Goal: Transaction & Acquisition: Purchase product/service

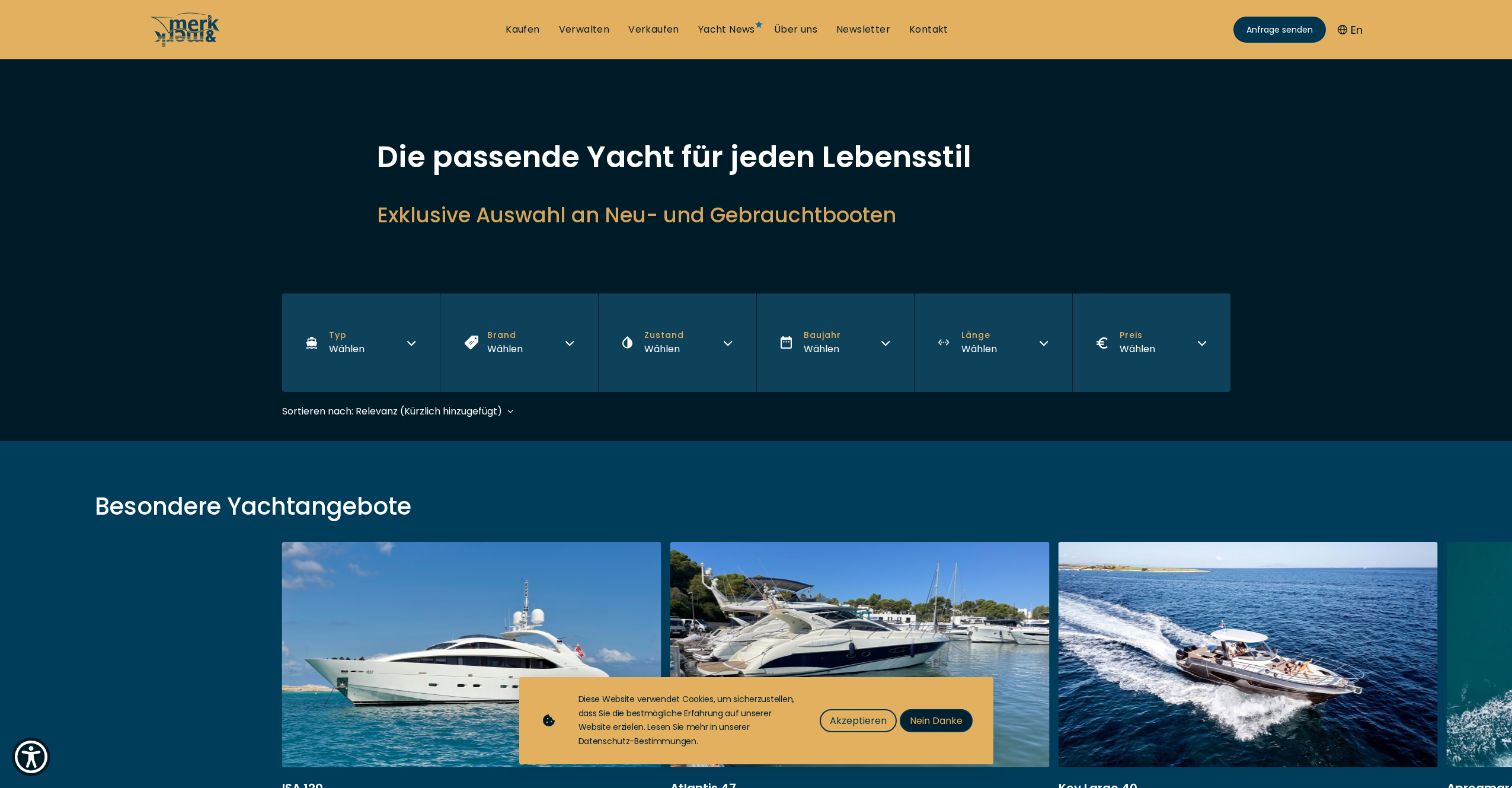
click at [931, 719] on span "Nein Danke" at bounding box center [936, 721] width 52 height 15
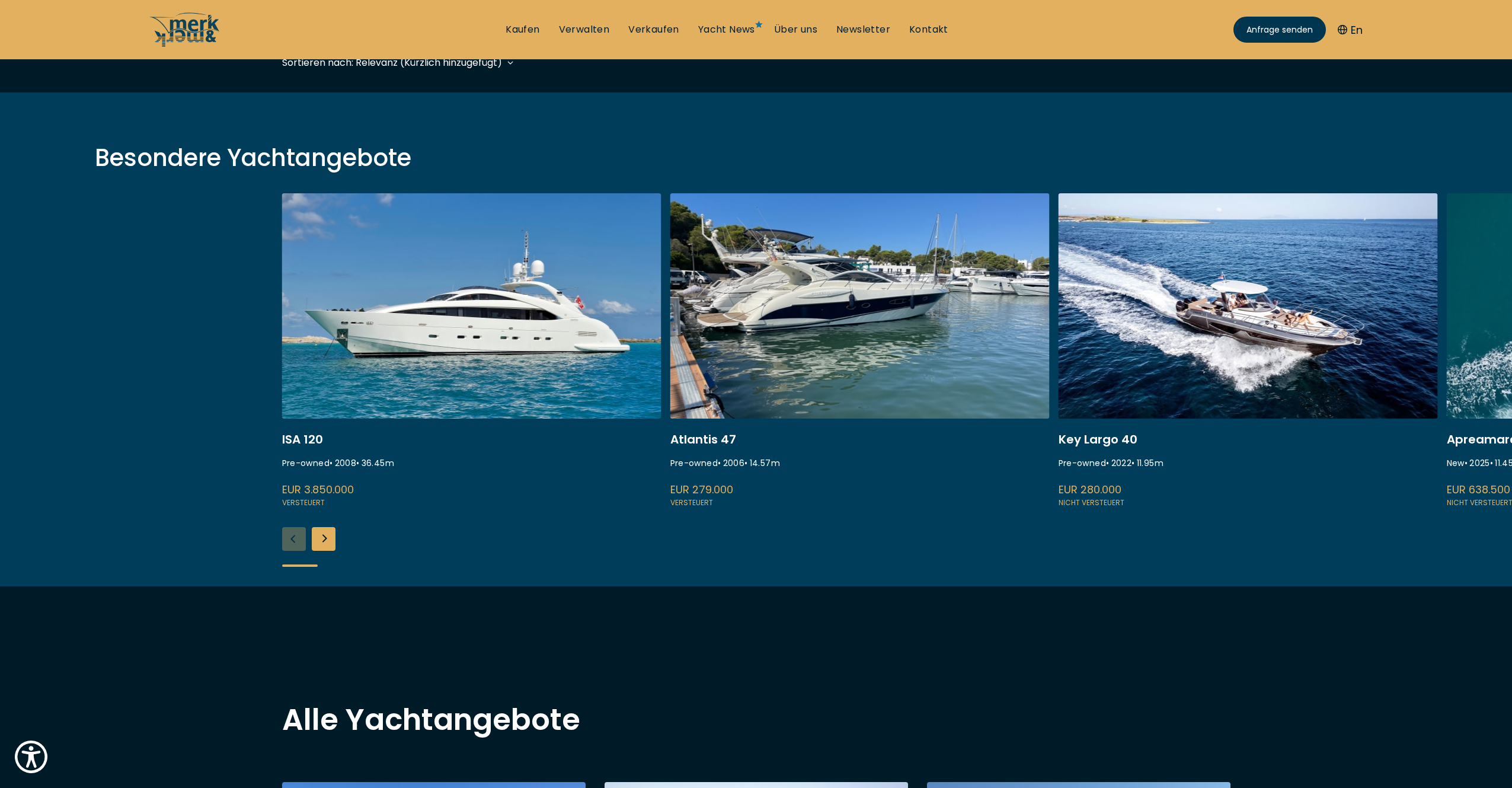
scroll to position [348, 0]
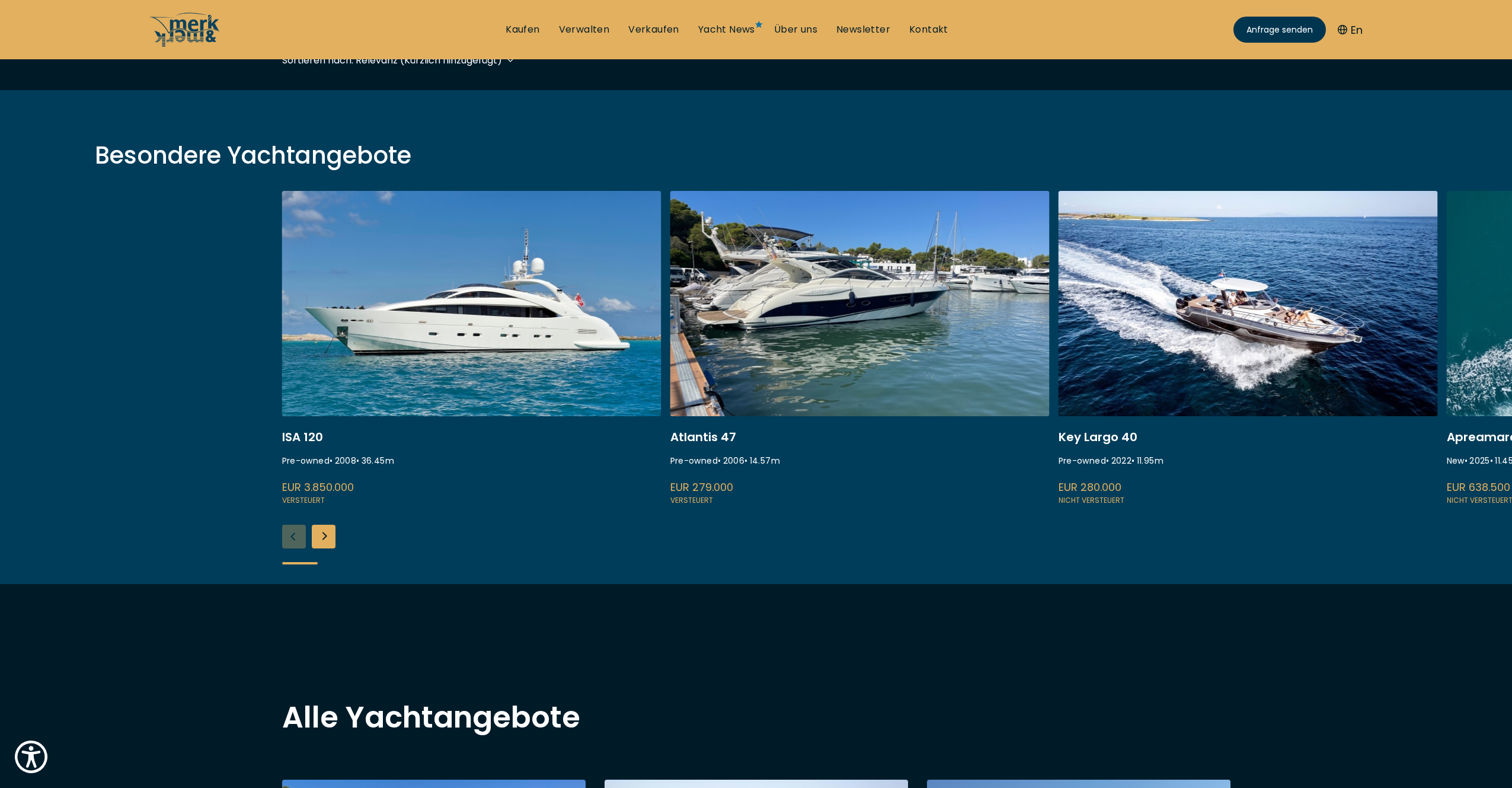
click at [451, 330] on link at bounding box center [472, 349] width 379 height 316
click at [469, 296] on link at bounding box center [471, 349] width 379 height 316
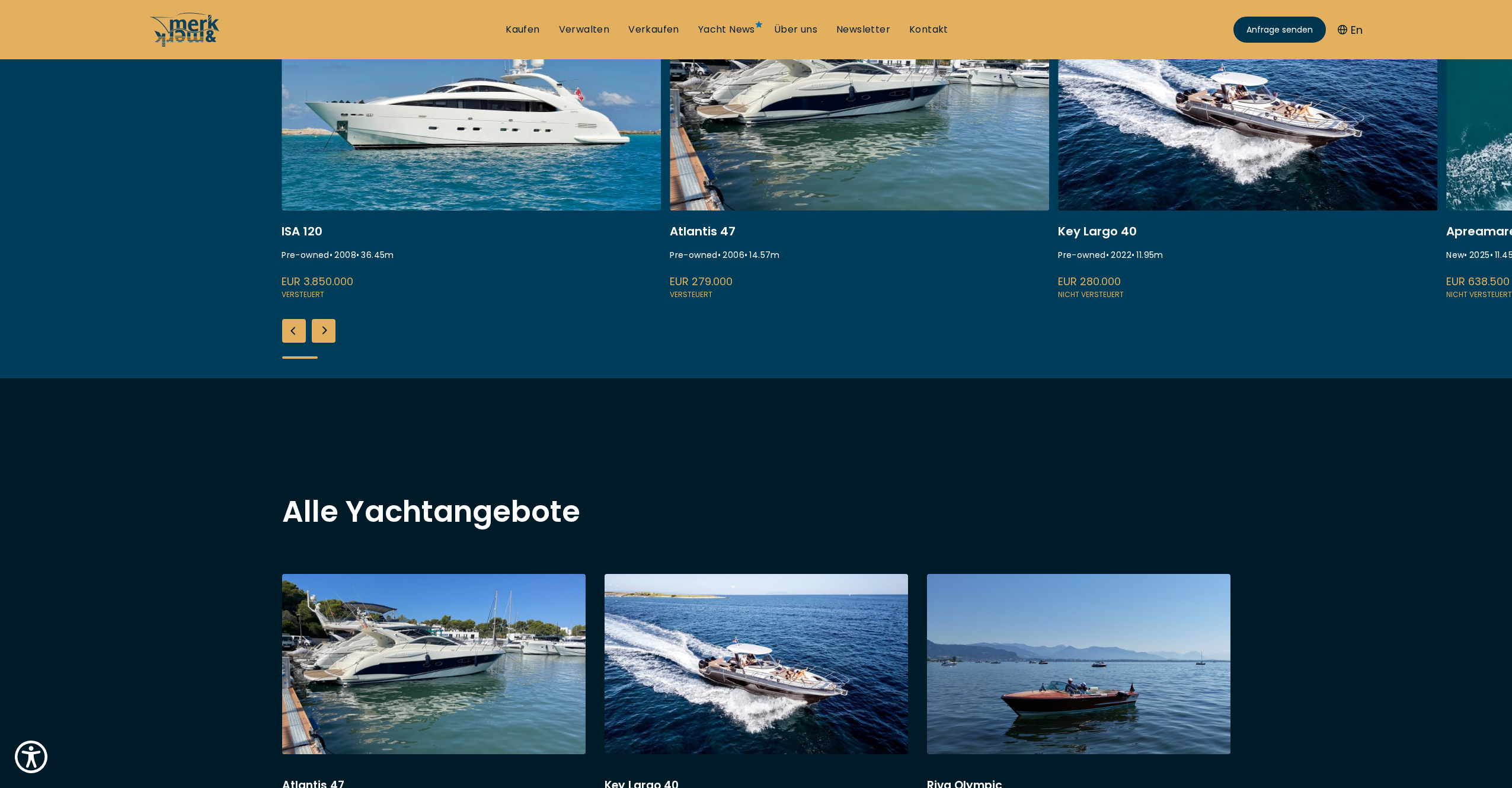
scroll to position [542, 0]
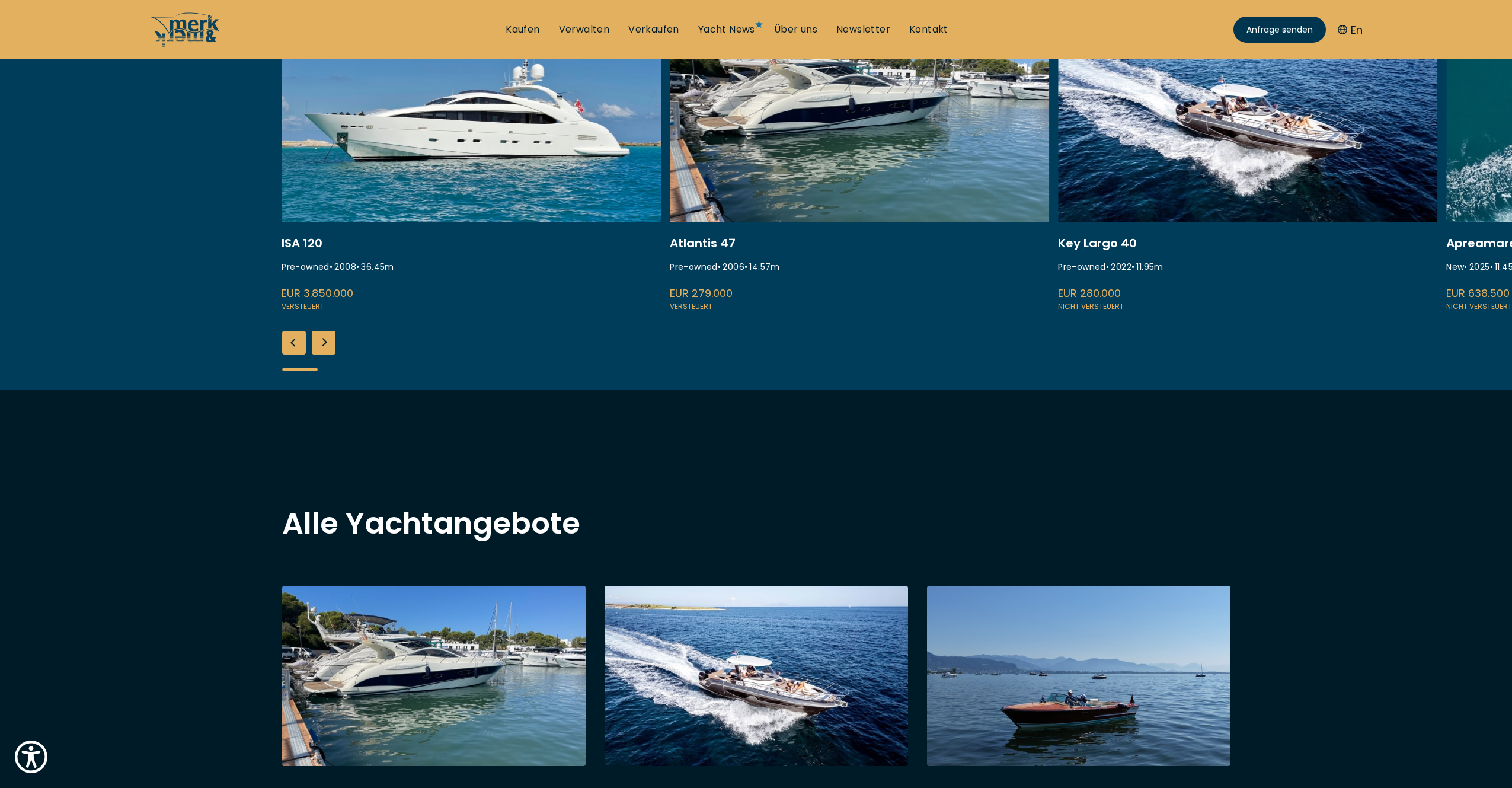
click at [327, 265] on link at bounding box center [471, 155] width 379 height 316
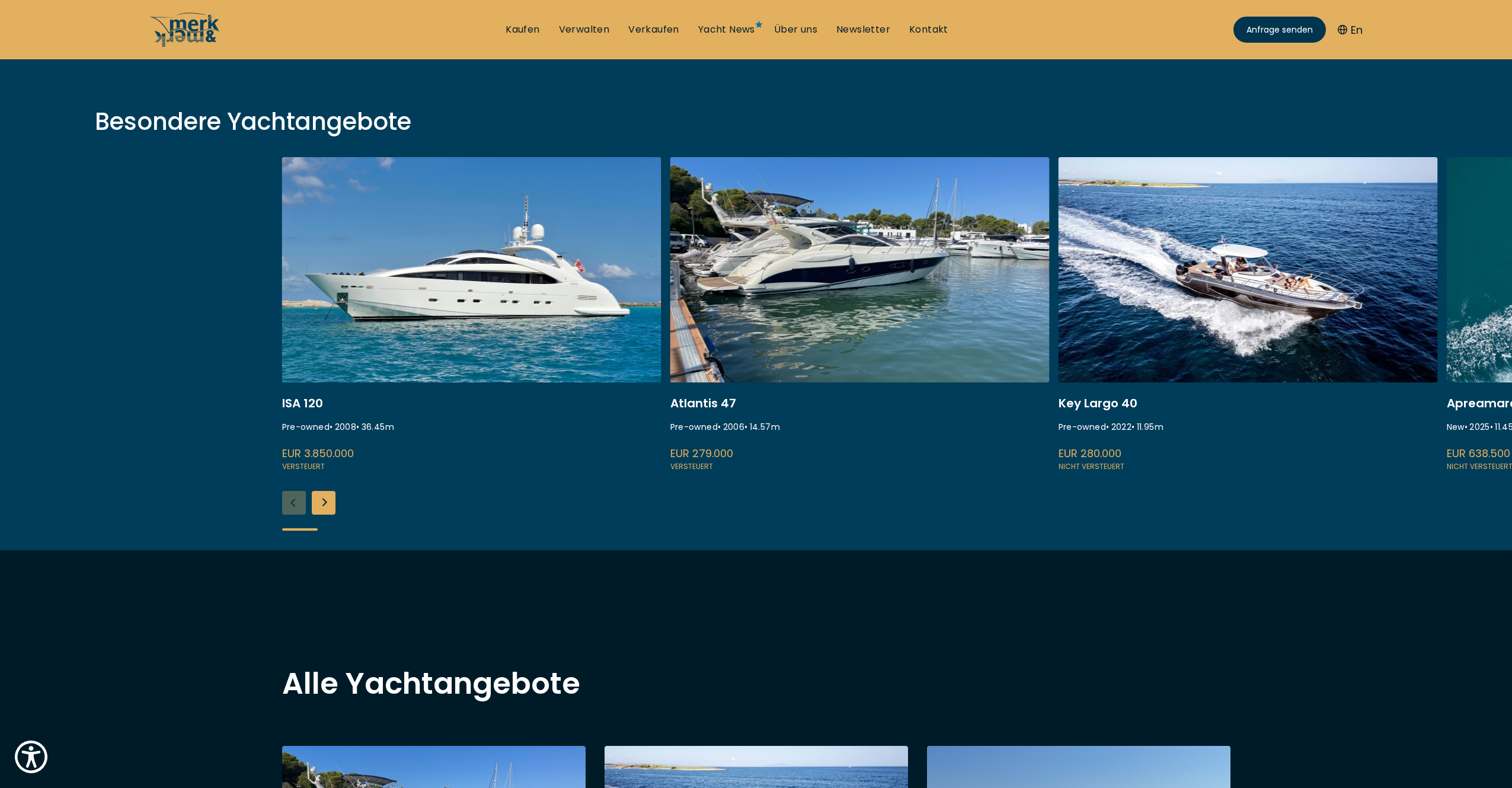
scroll to position [382, 0]
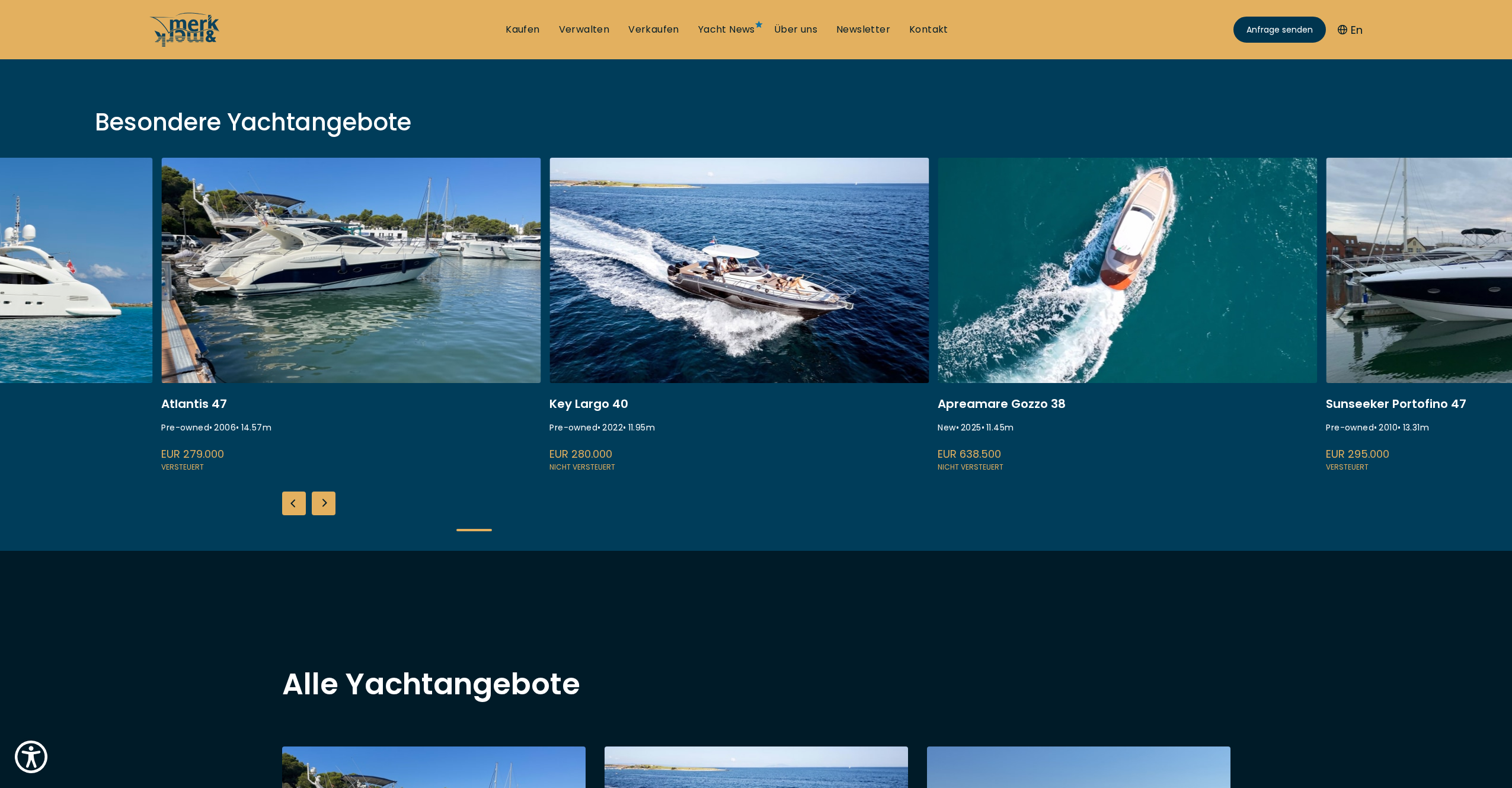
click at [434, 290] on link at bounding box center [350, 316] width 379 height 316
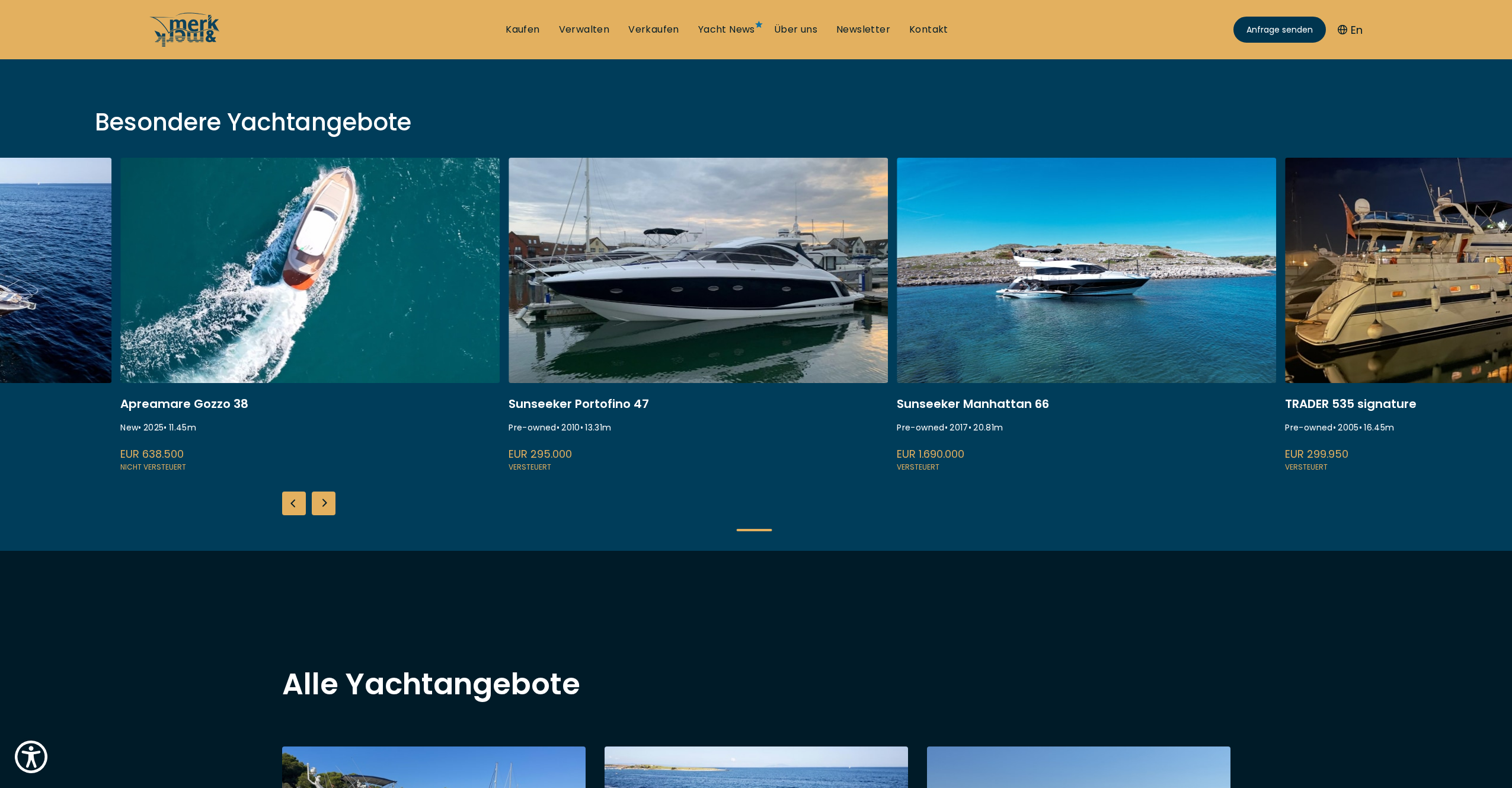
click at [256, 292] on link at bounding box center [309, 316] width 379 height 316
click at [697, 310] on link at bounding box center [697, 316] width 379 height 316
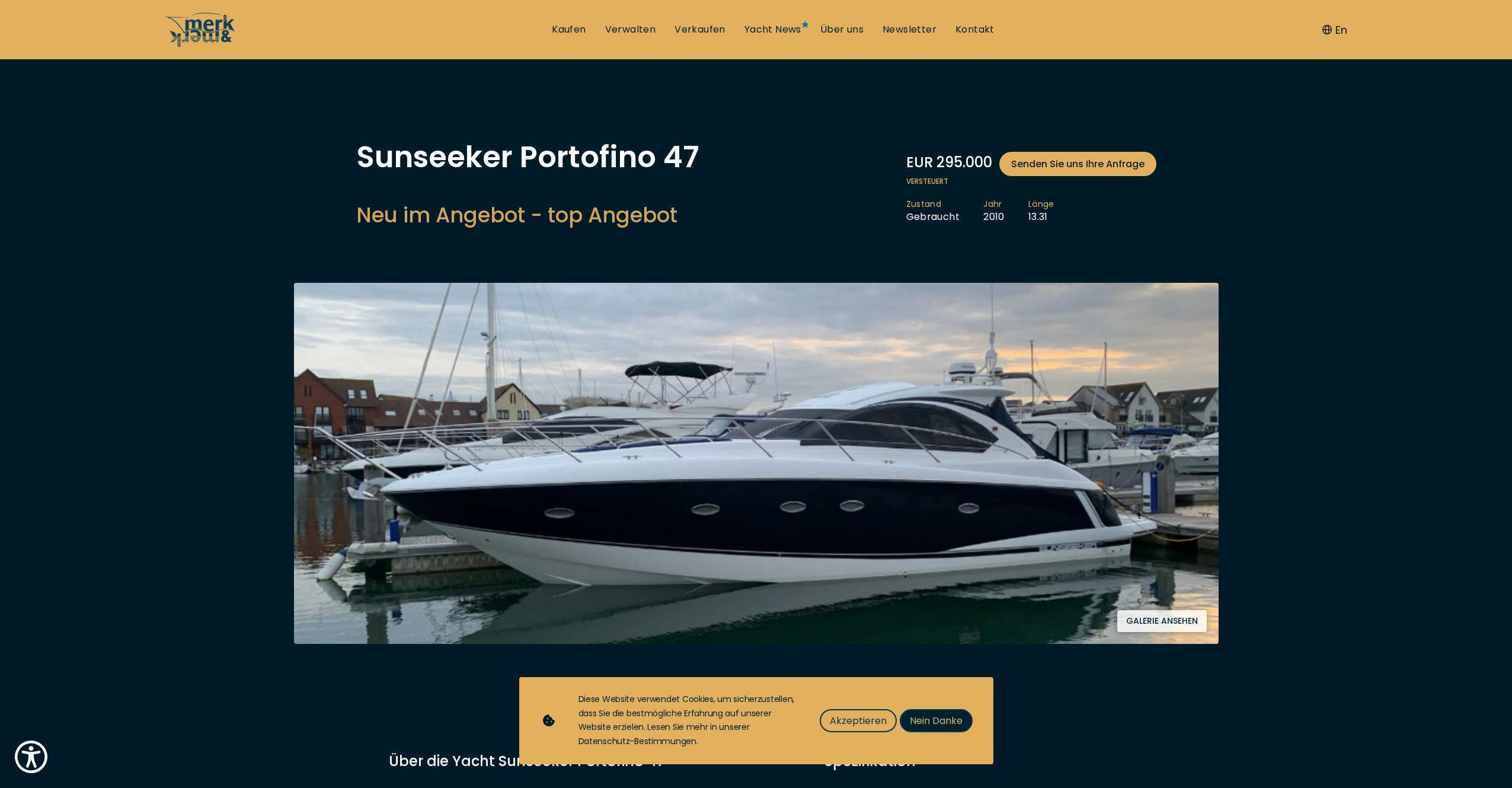
click at [928, 718] on span "Nein Danke" at bounding box center [936, 721] width 52 height 15
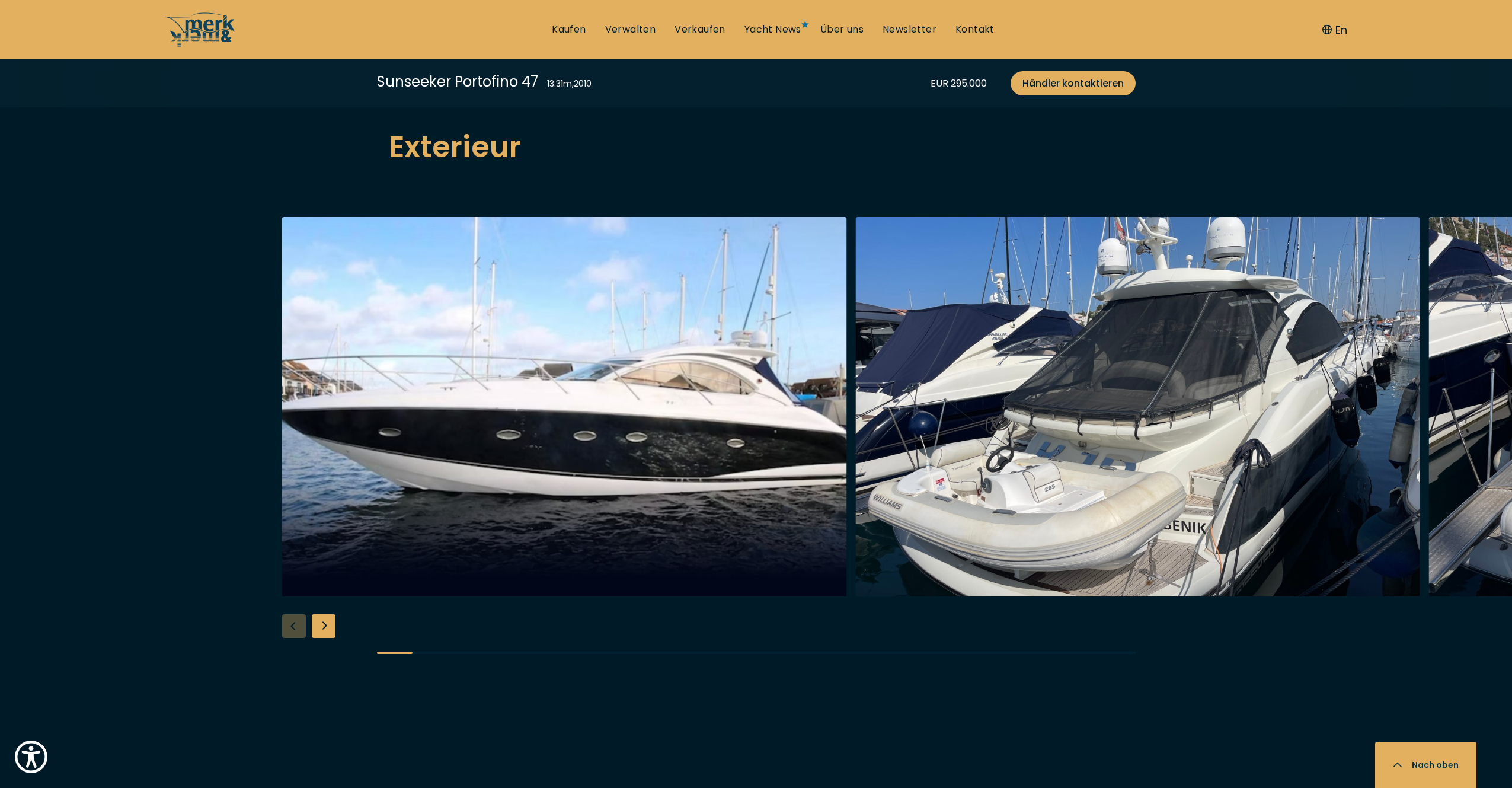
scroll to position [1172, 0]
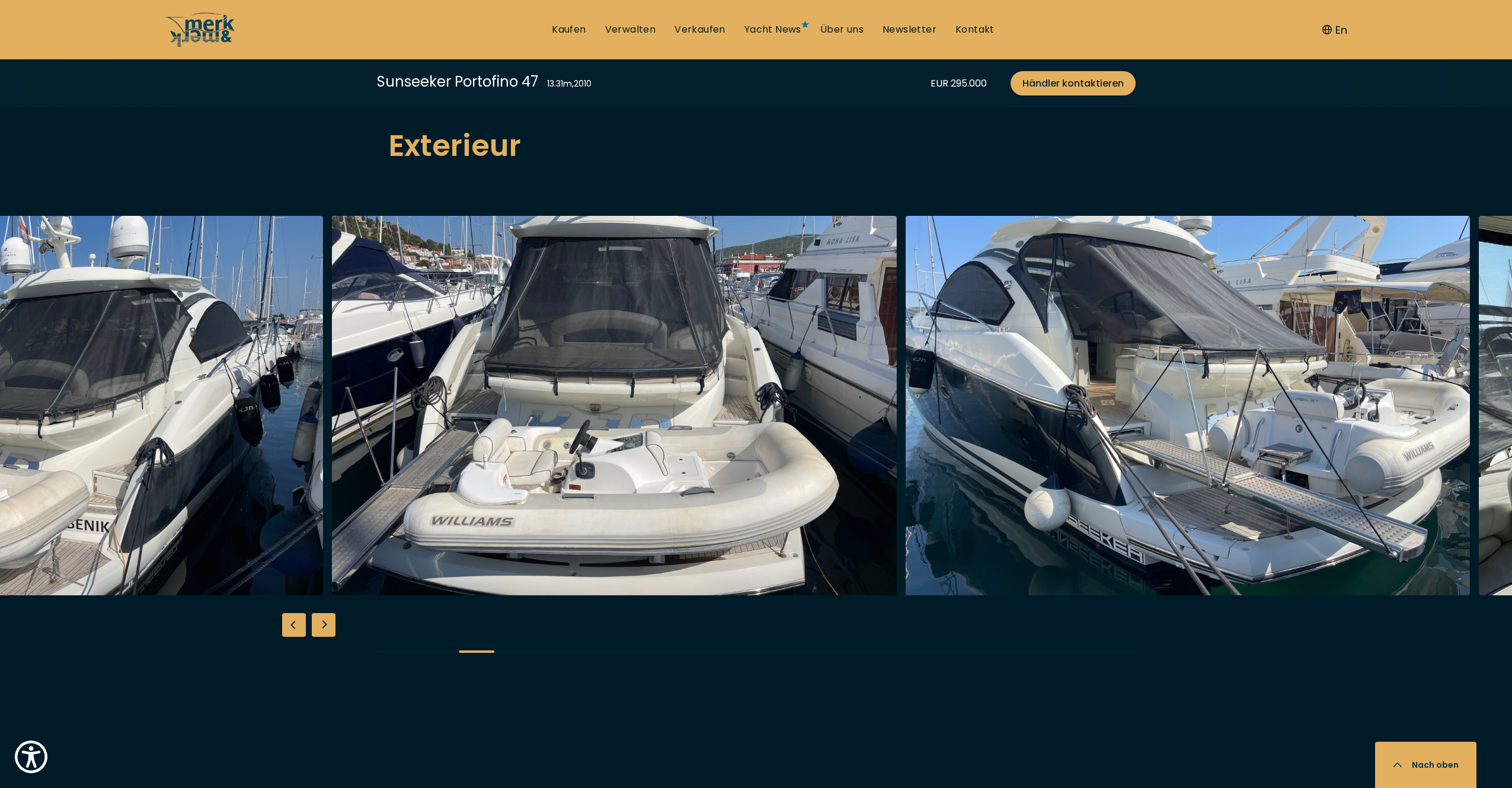
click at [95, 379] on img "button" at bounding box center [41, 405] width 565 height 379
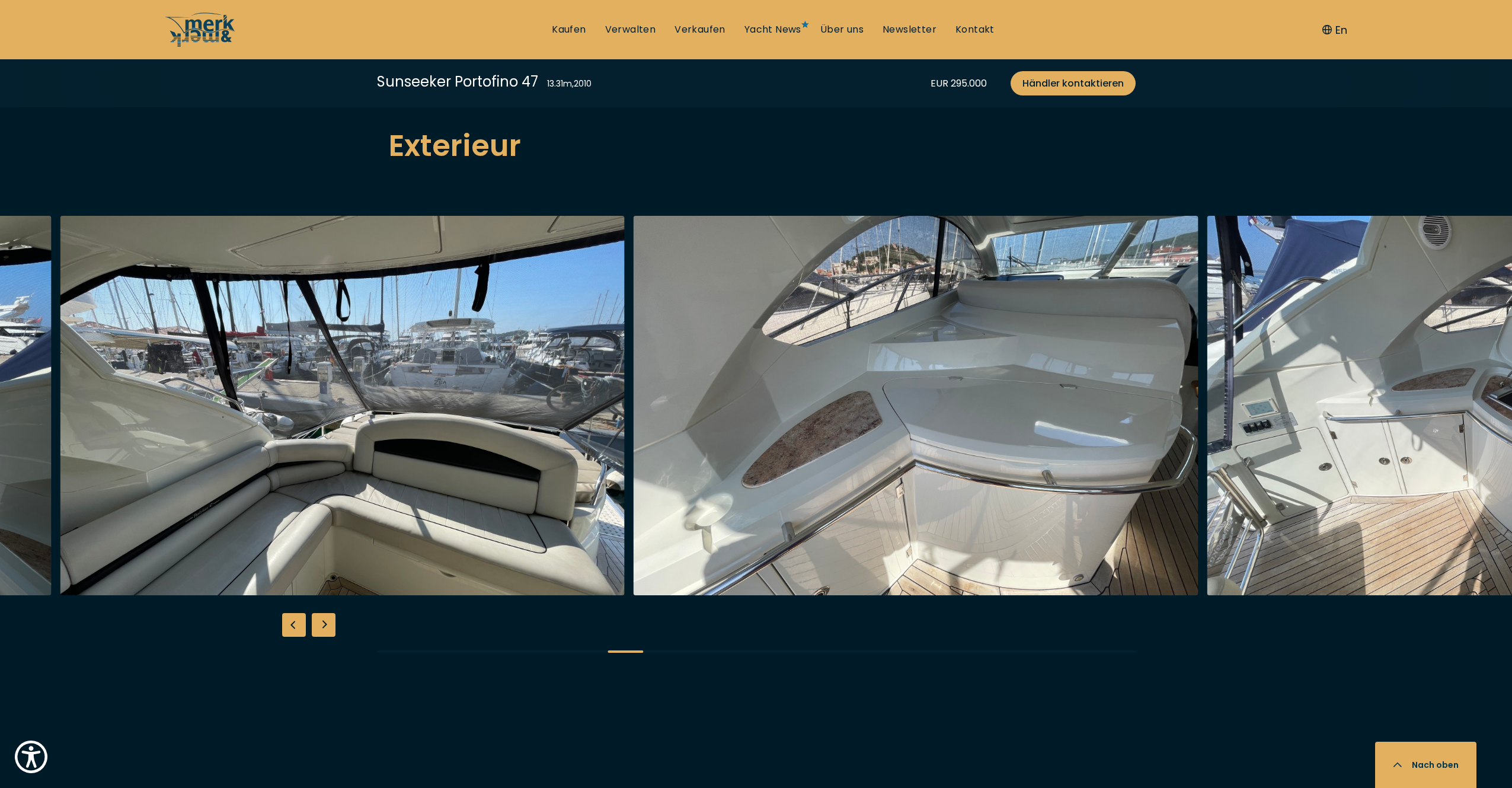
click at [125, 347] on img "button" at bounding box center [342, 405] width 565 height 379
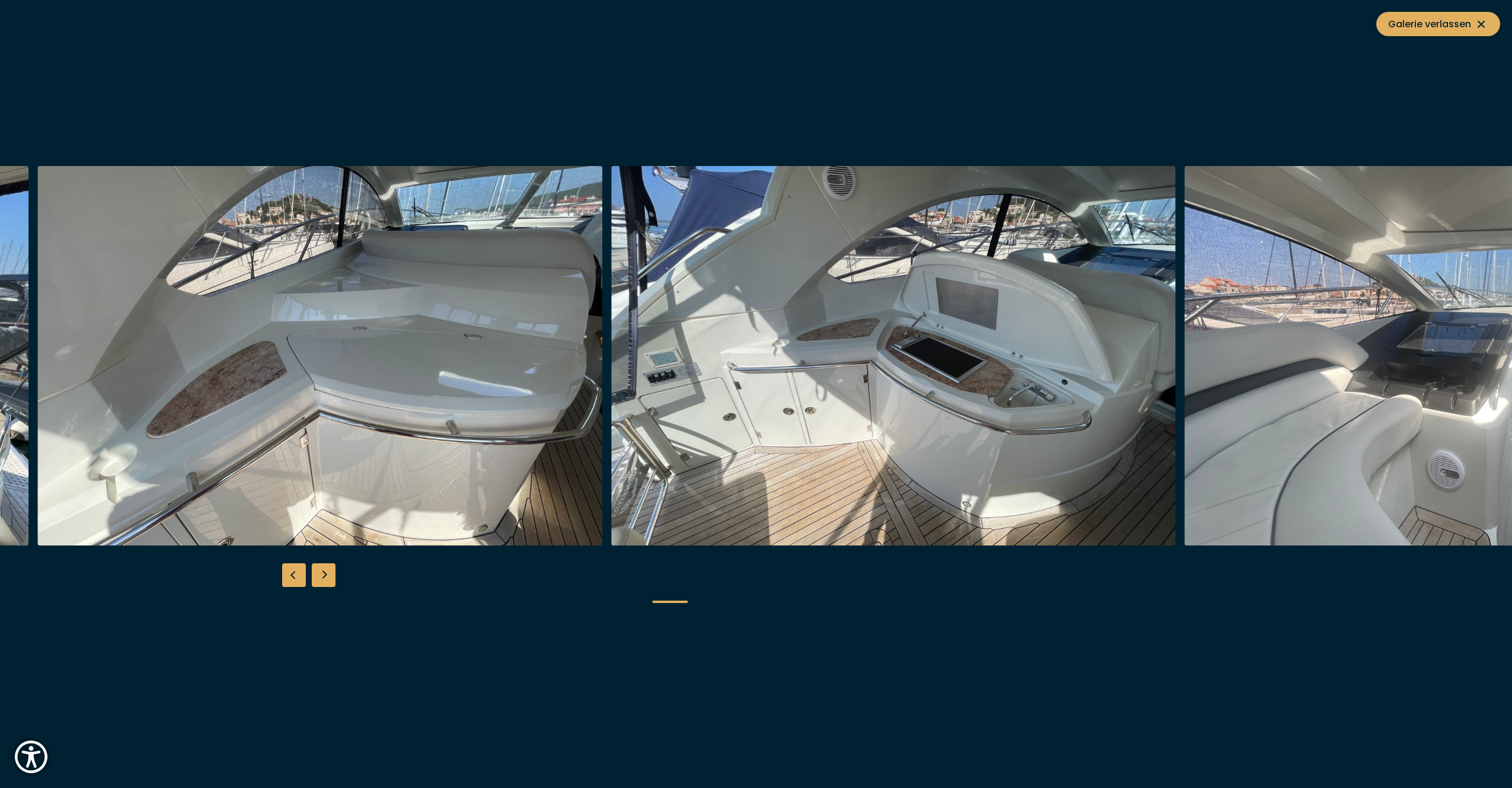
click at [38, 345] on img "button" at bounding box center [320, 356] width 565 height 379
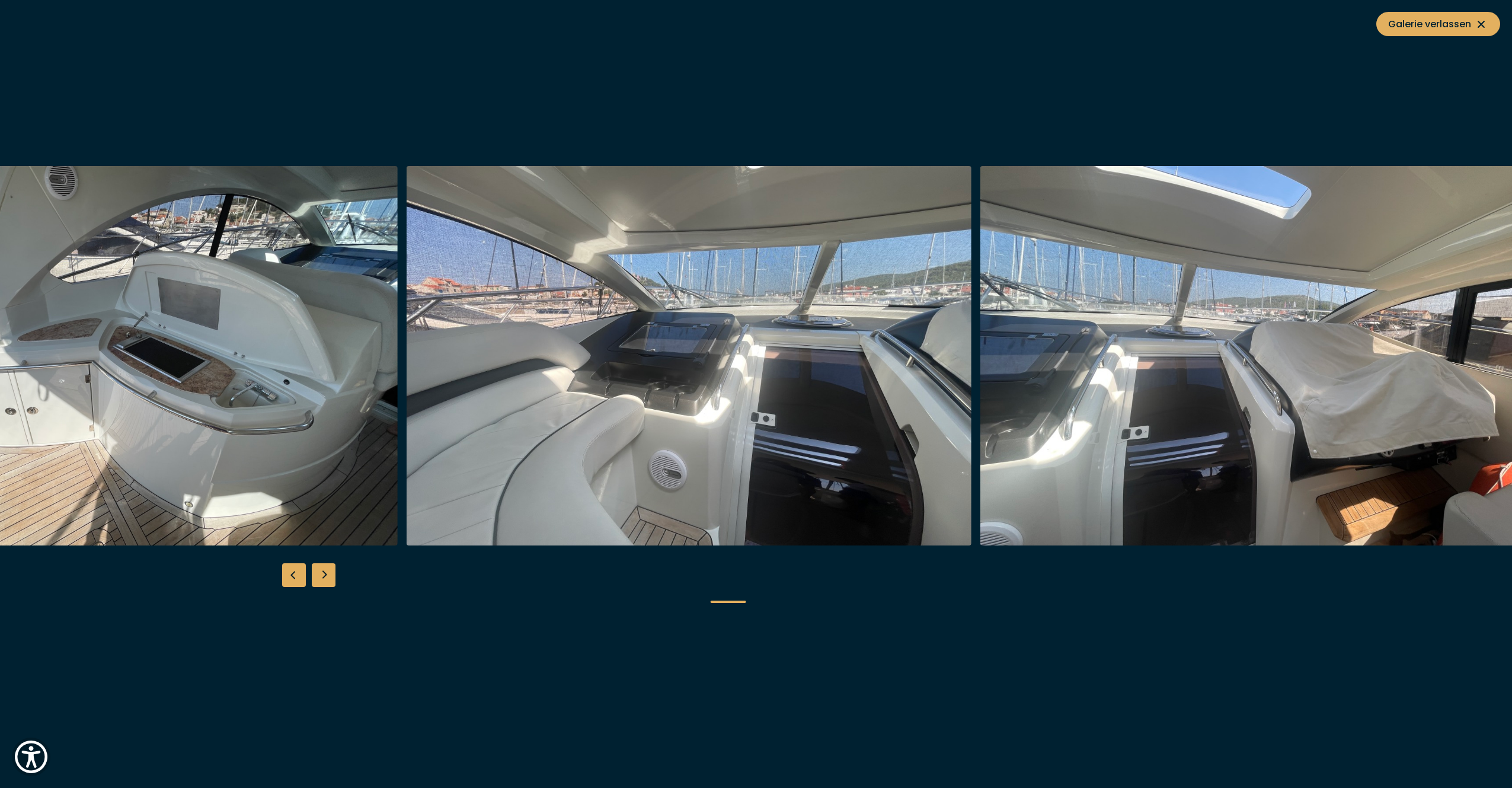
click at [293, 375] on img "button" at bounding box center [116, 356] width 565 height 379
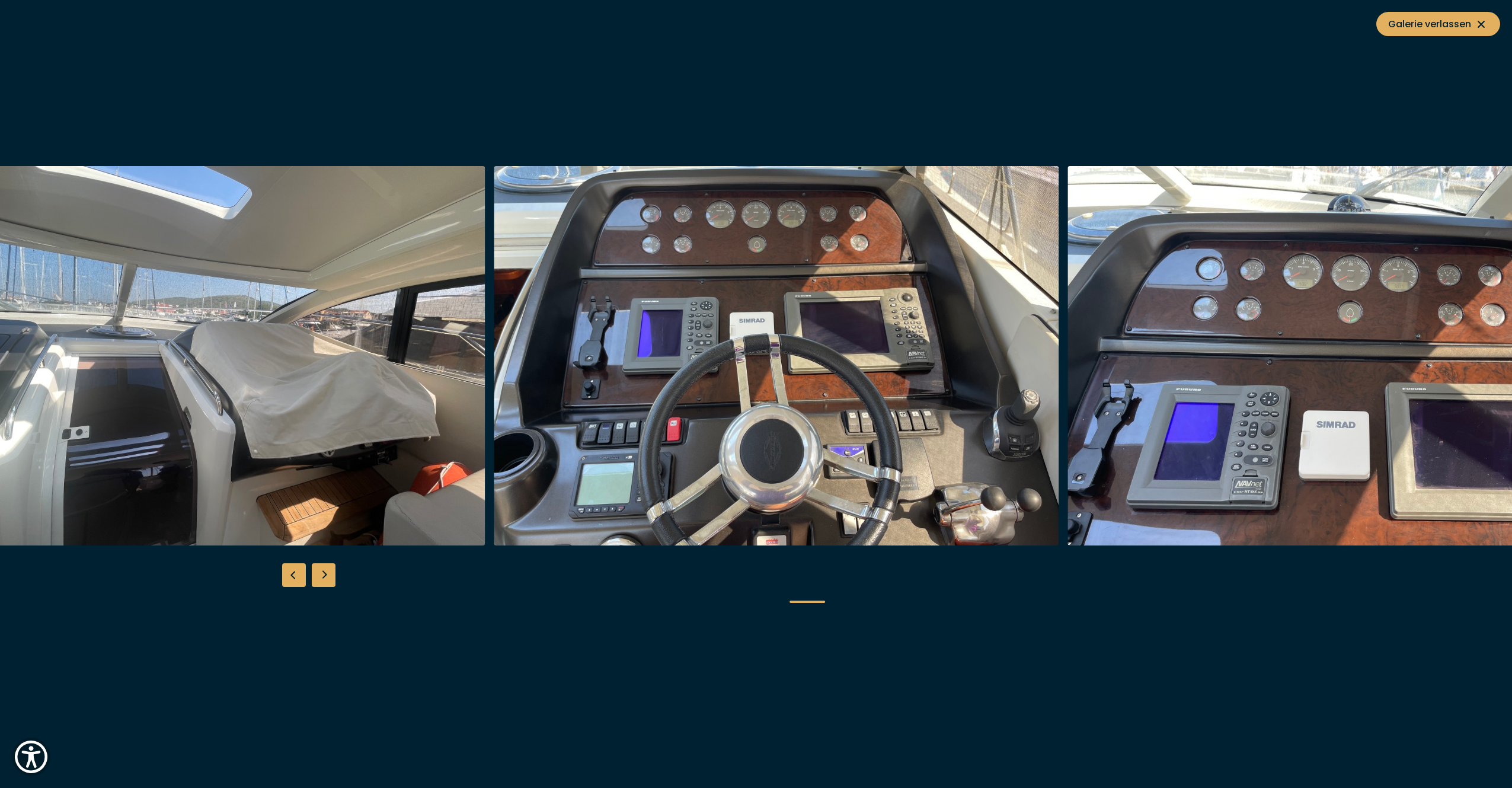
click at [38, 351] on img "button" at bounding box center [203, 356] width 565 height 379
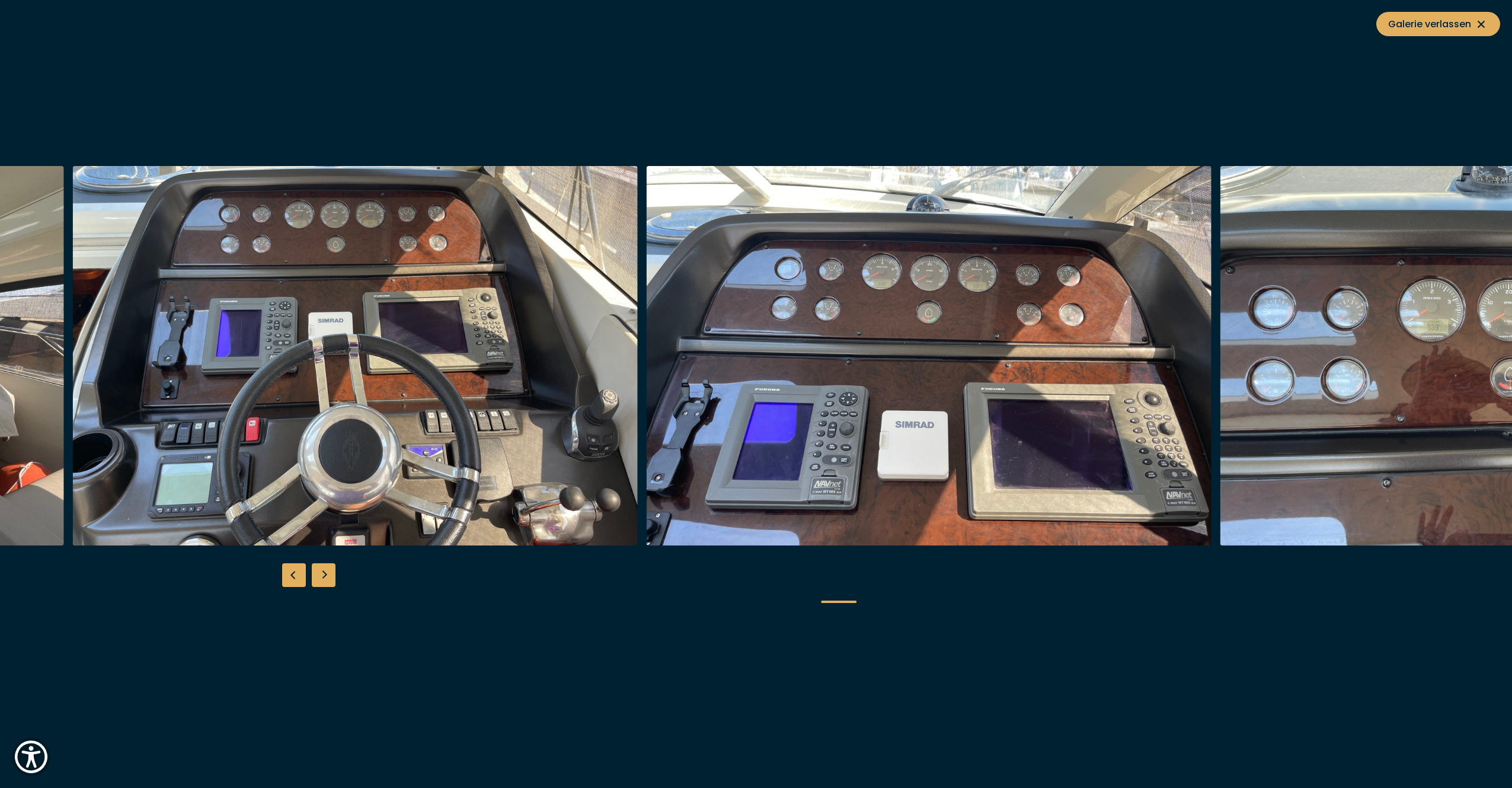
click at [424, 358] on img "button" at bounding box center [355, 356] width 565 height 379
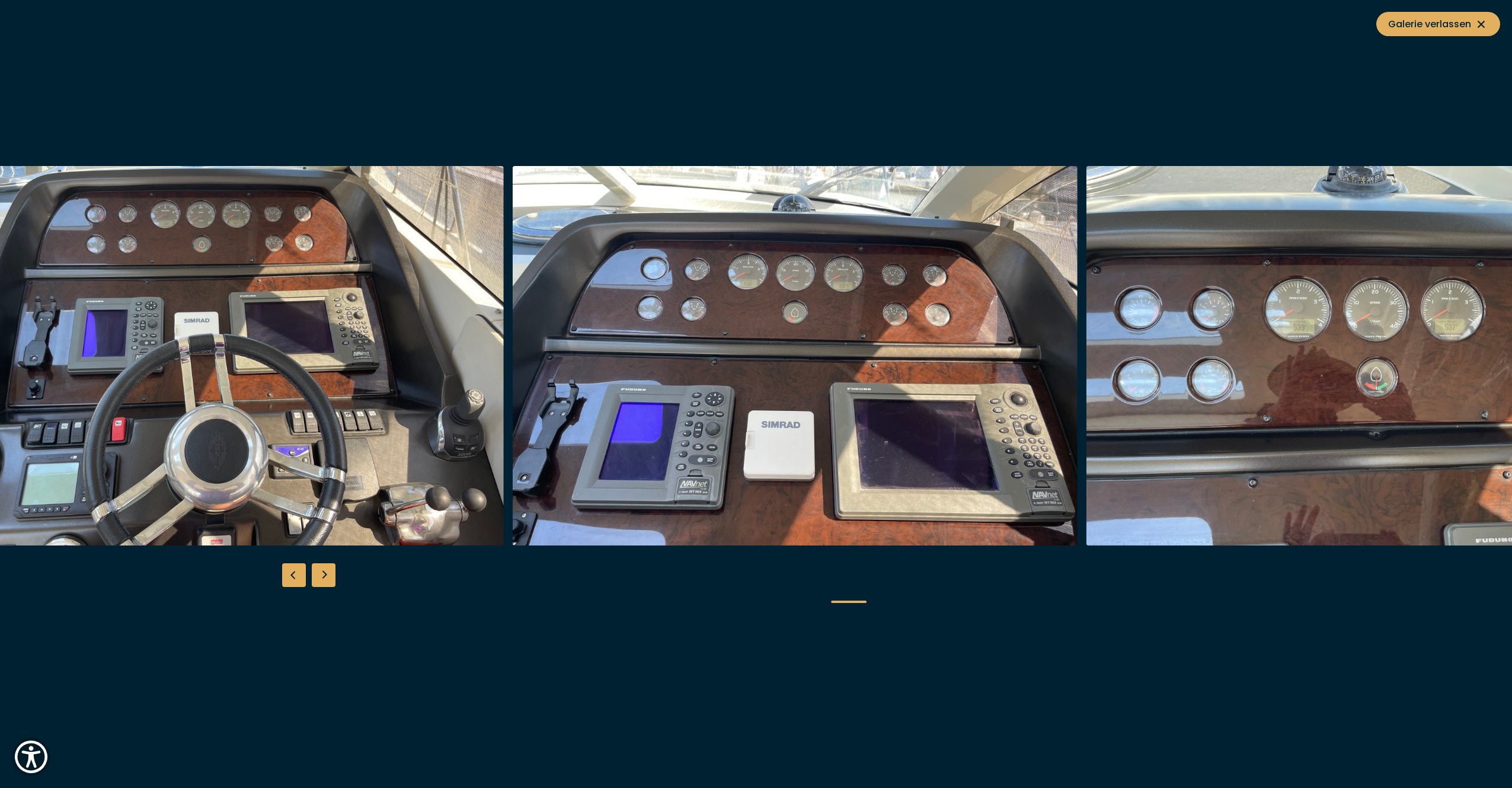
click at [1478, 25] on icon at bounding box center [1481, 24] width 14 height 14
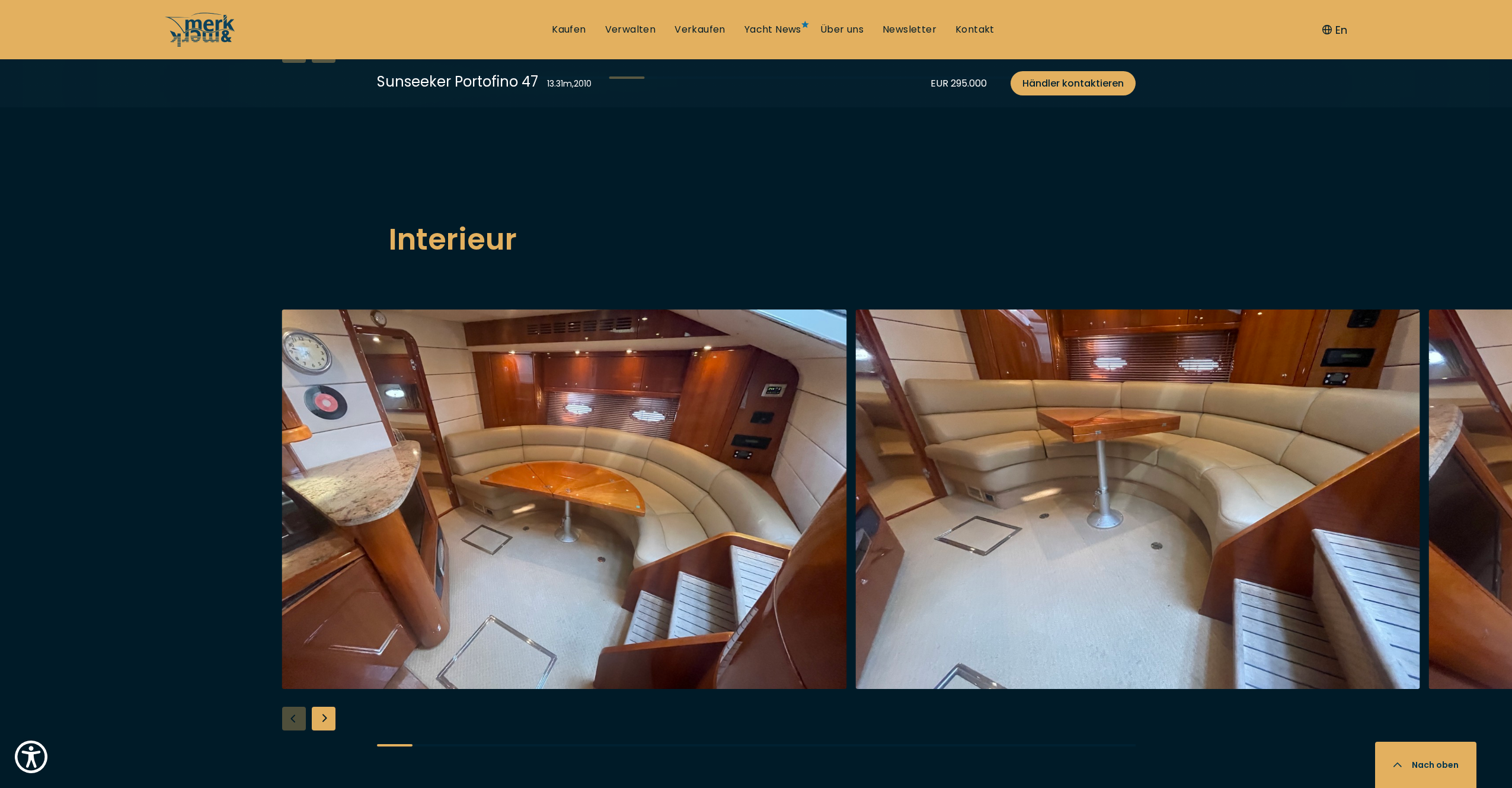
scroll to position [1750, 0]
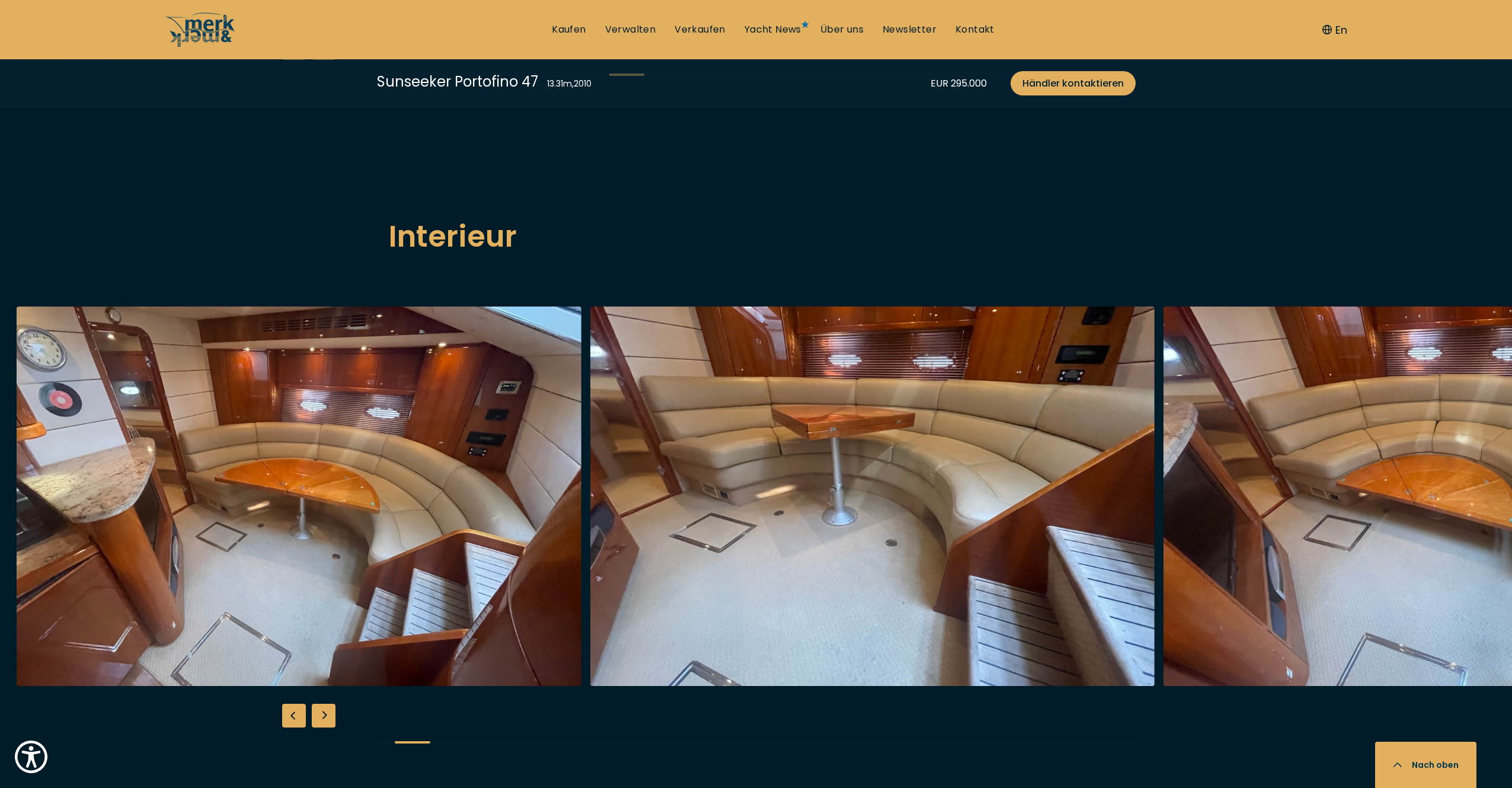
click at [215, 491] on img "button" at bounding box center [299, 496] width 565 height 379
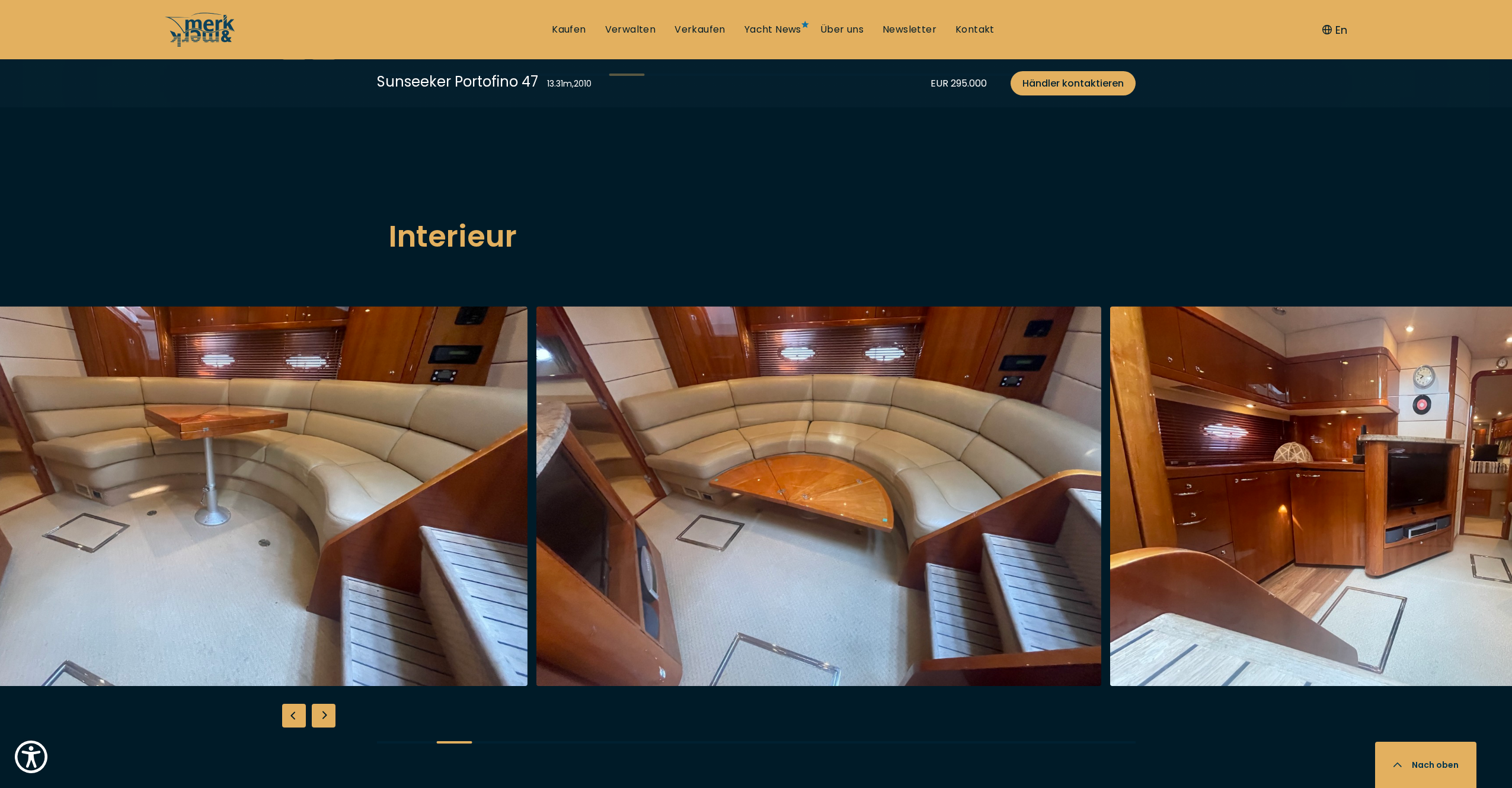
click at [329, 494] on img "button" at bounding box center [245, 496] width 565 height 379
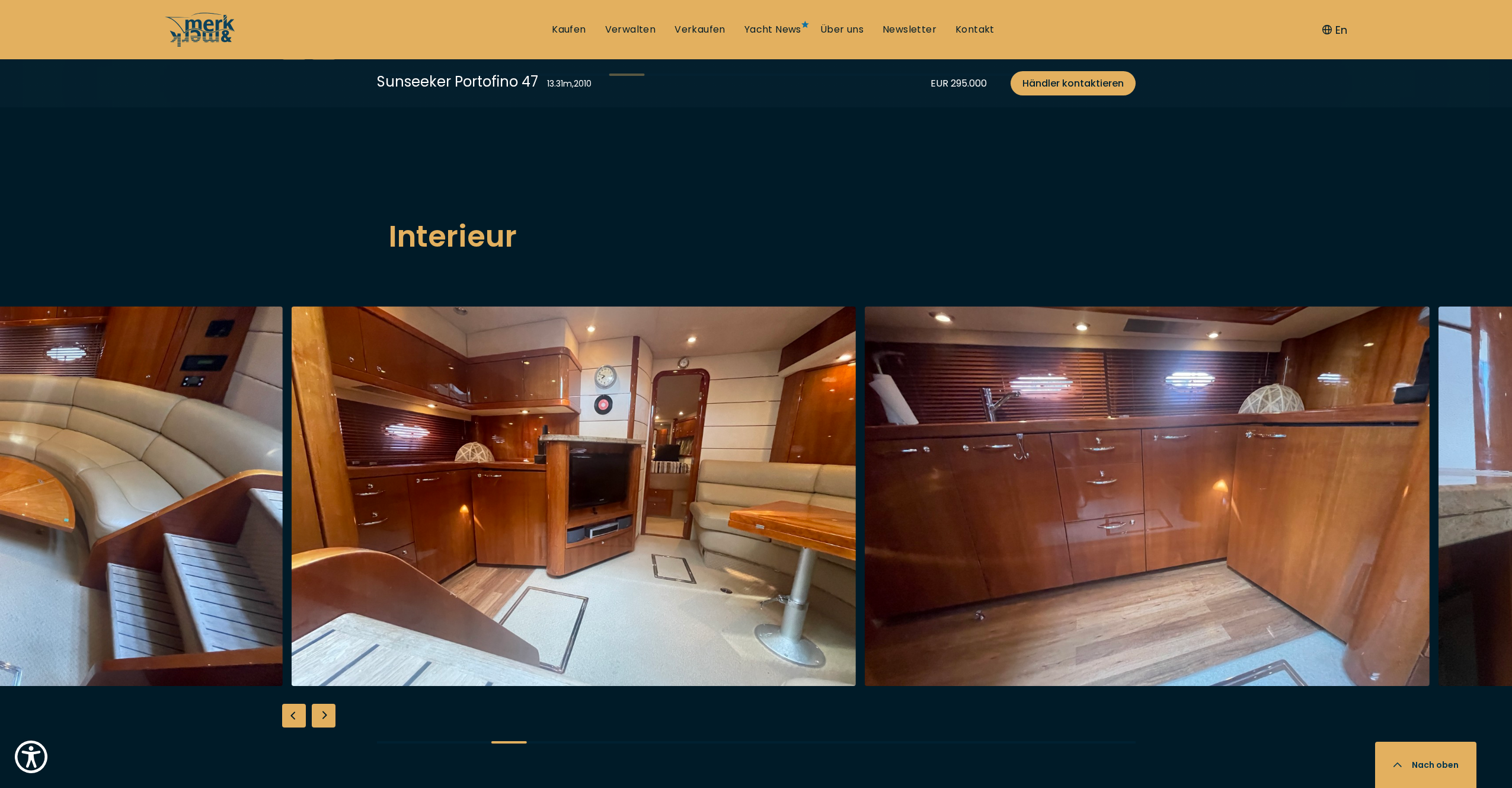
click at [598, 508] on img "button" at bounding box center [573, 496] width 565 height 379
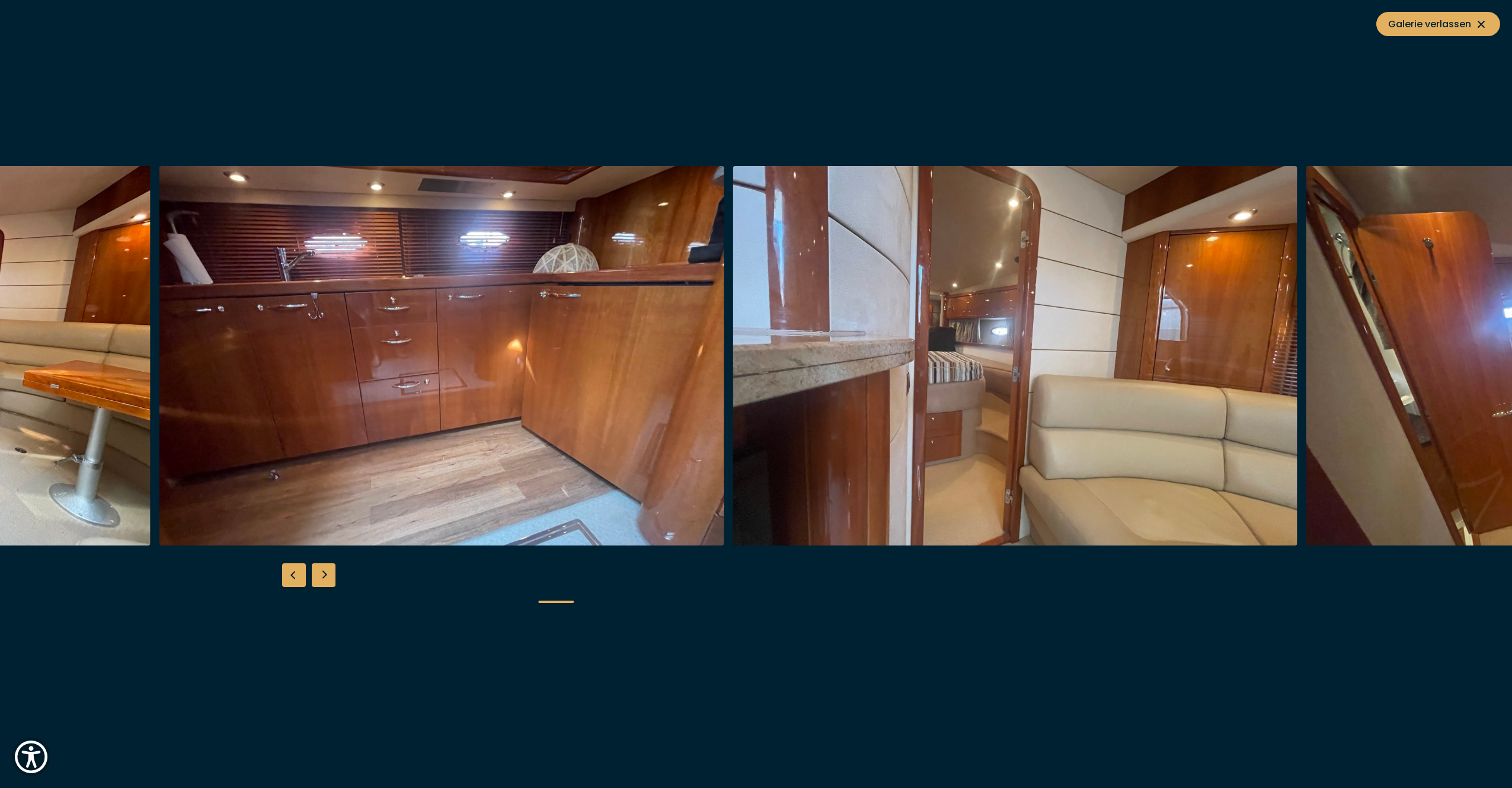
click at [400, 428] on img "button" at bounding box center [442, 356] width 565 height 379
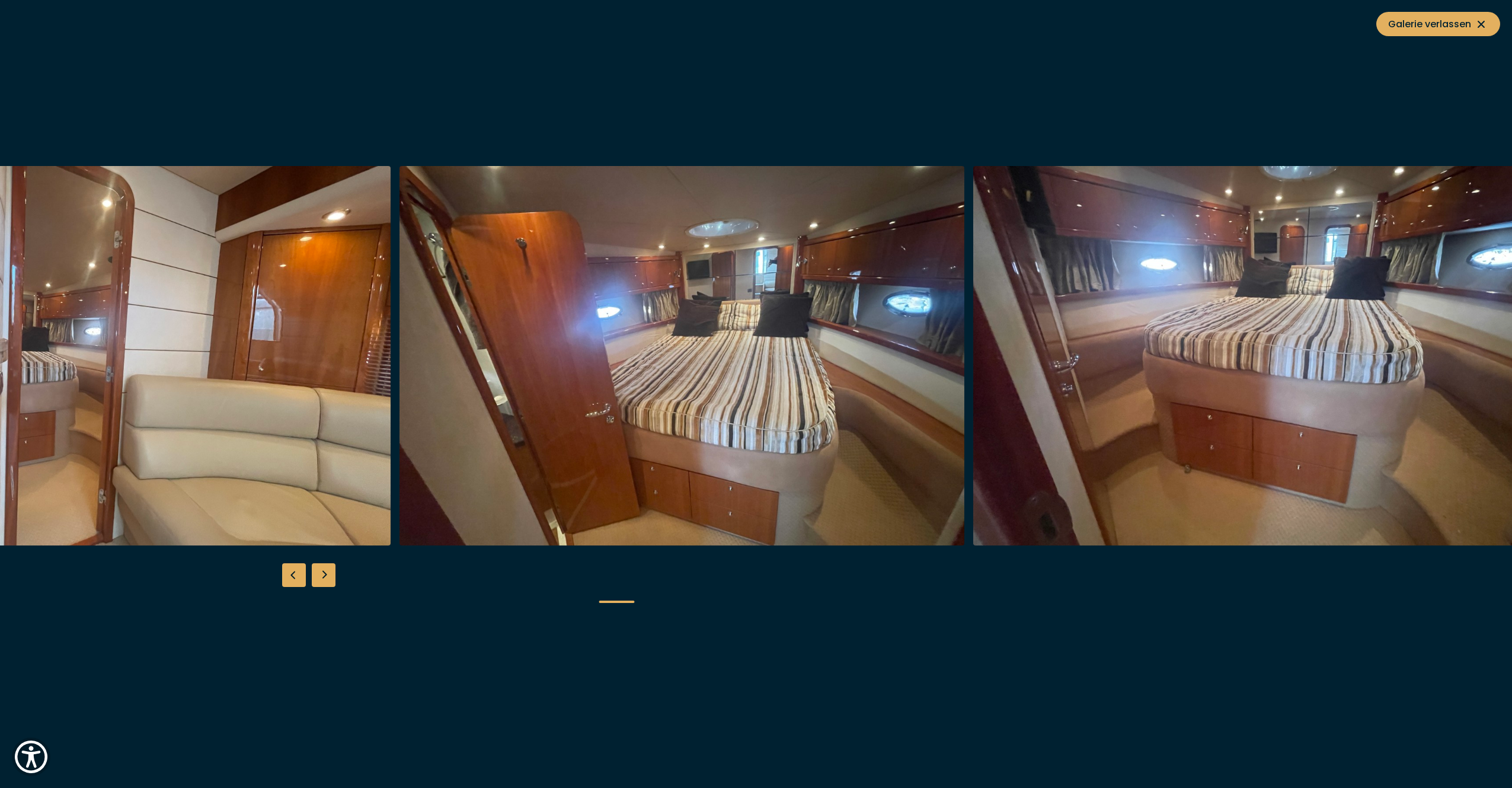
click at [205, 410] on img "button" at bounding box center [109, 356] width 565 height 379
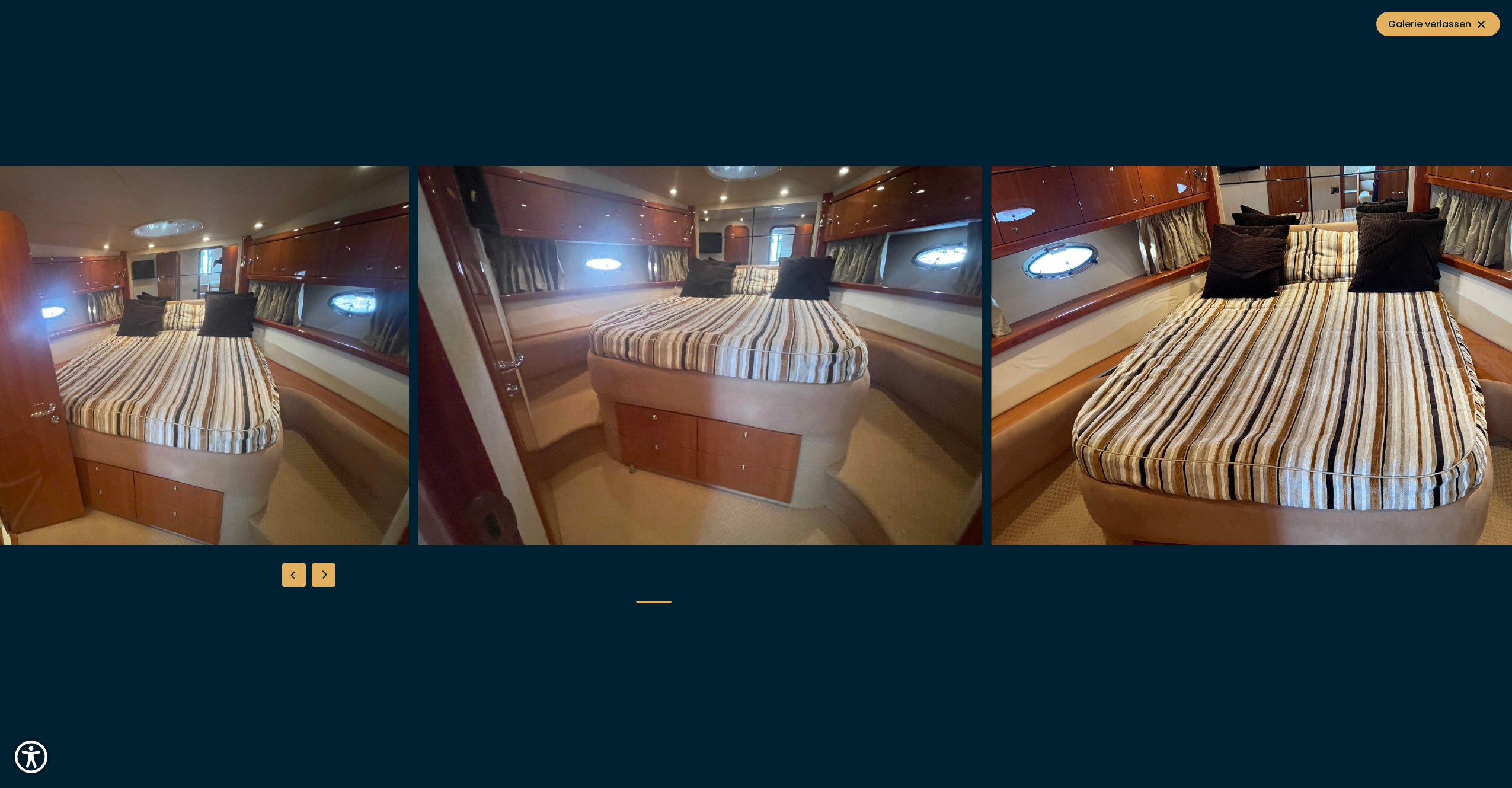
click at [482, 412] on img "button" at bounding box center [700, 356] width 565 height 379
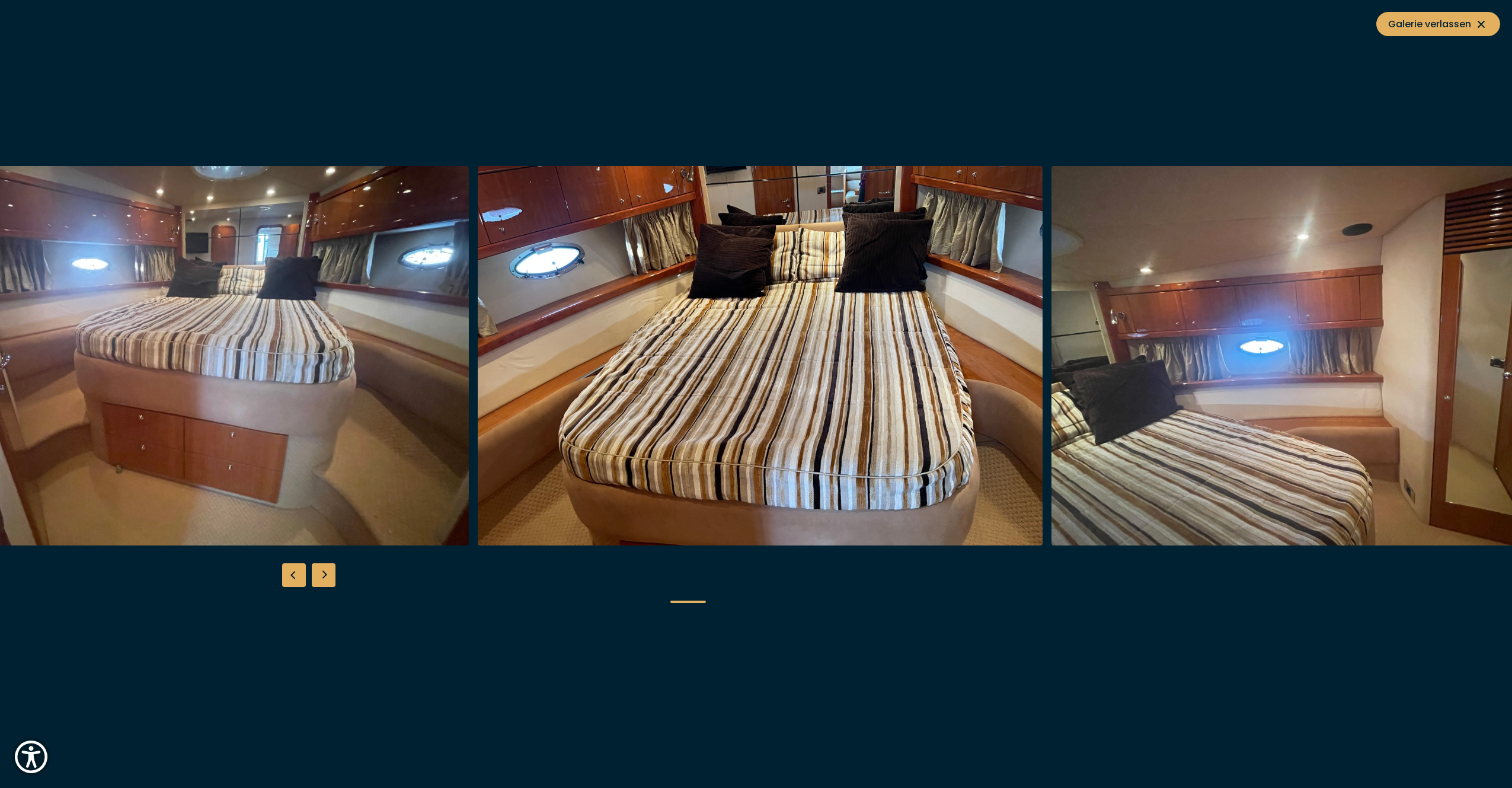
click at [606, 414] on img "button" at bounding box center [761, 356] width 565 height 379
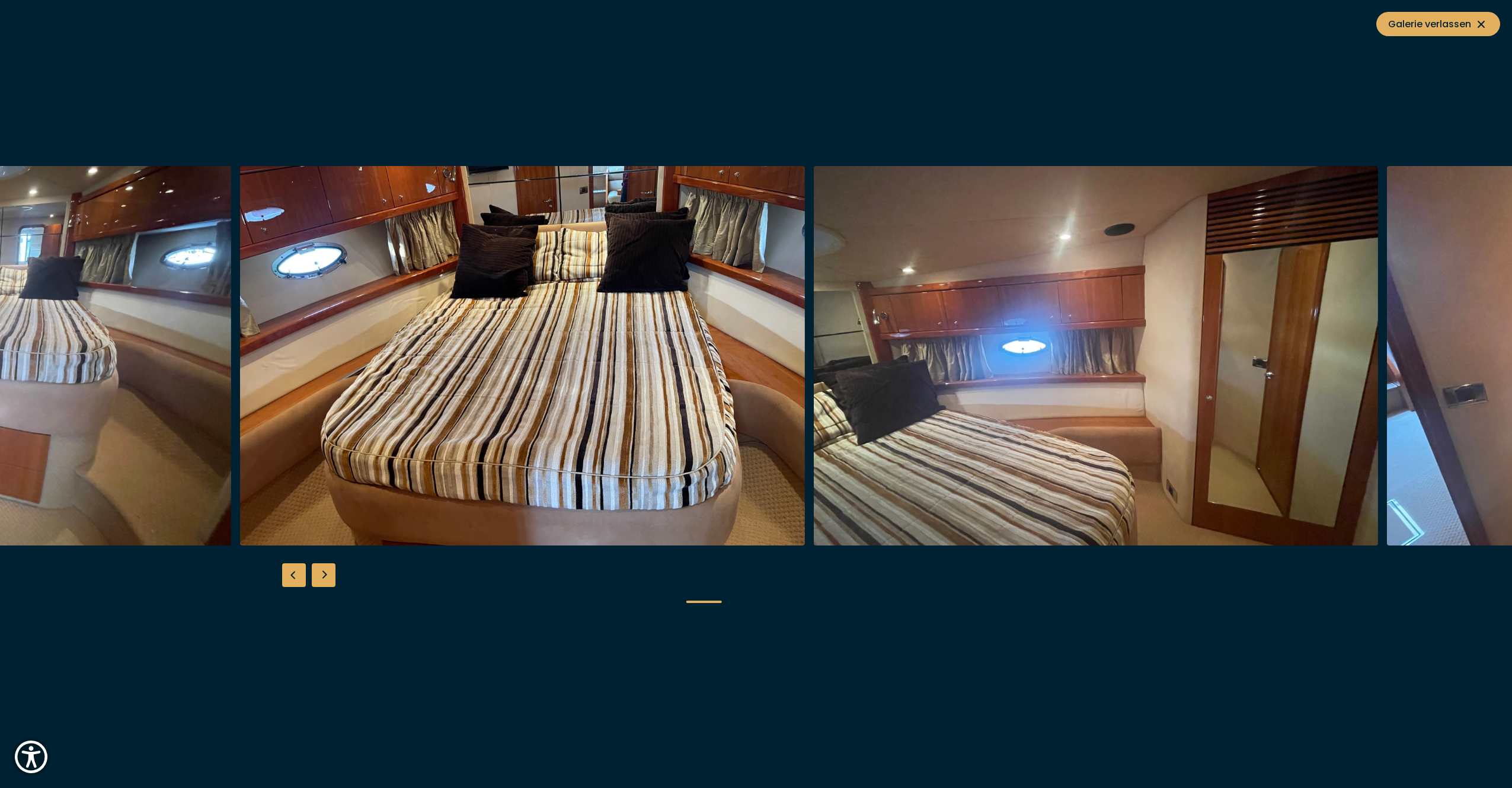
click at [481, 377] on img "button" at bounding box center [522, 356] width 565 height 379
